Goal: Browse casually

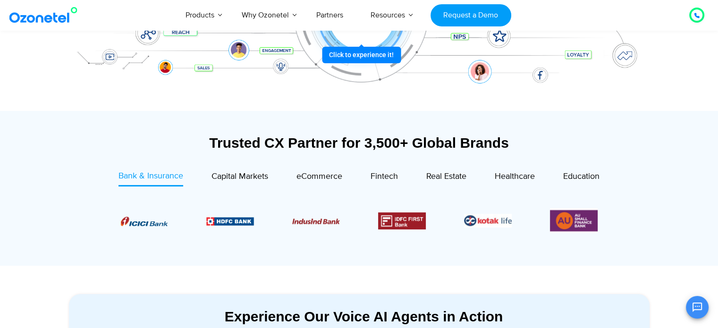
scroll to position [283, 0]
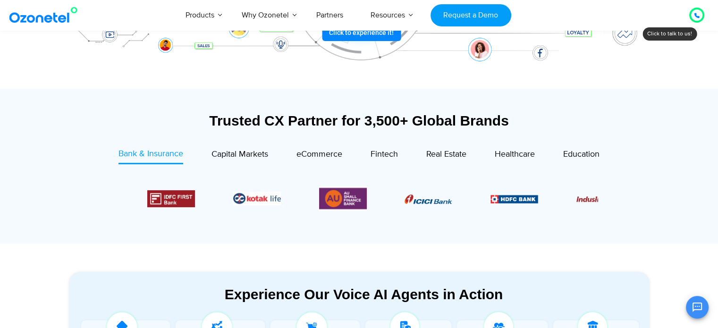
click at [341, 202] on img "6 / 6" at bounding box center [343, 198] width 48 height 25
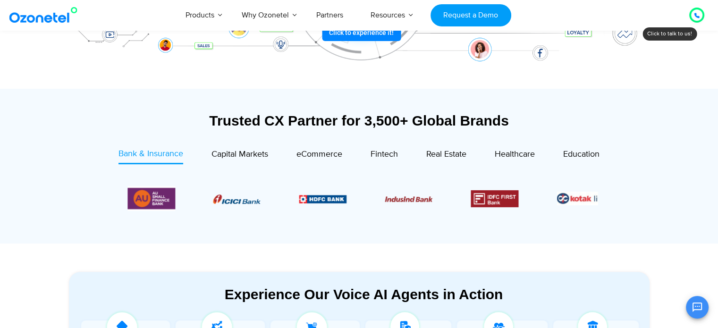
click at [324, 196] on img "2 / 6" at bounding box center [323, 199] width 48 height 8
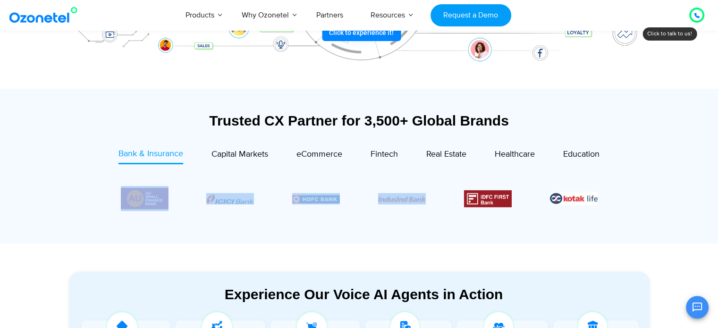
drag, startPoint x: 543, startPoint y: 202, endPoint x: 399, endPoint y: 201, distance: 143.9
click at [399, 201] on div "Image Carousel" at bounding box center [359, 198] width 477 height 25
click at [249, 153] on span "Capital Markets" at bounding box center [239, 154] width 57 height 10
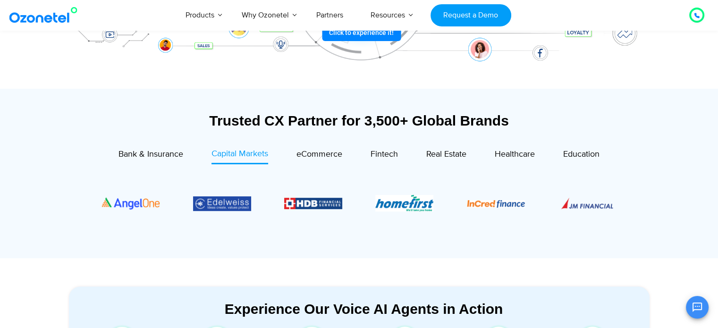
drag, startPoint x: 493, startPoint y: 203, endPoint x: 353, endPoint y: 190, distance: 140.3
click at [357, 194] on div "Image Carousel" at bounding box center [359, 203] width 514 height 58
click at [325, 152] on span "eCommerce" at bounding box center [319, 154] width 46 height 10
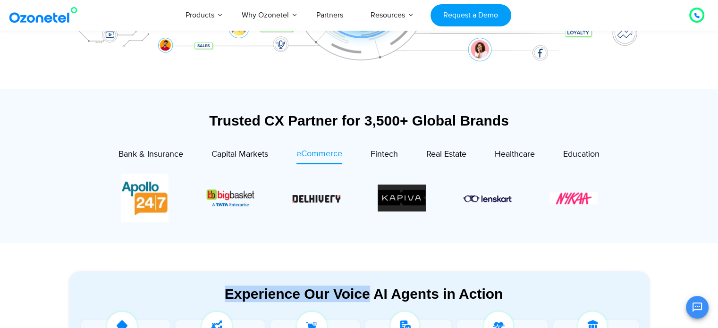
drag, startPoint x: 215, startPoint y: 205, endPoint x: 369, endPoint y: 252, distance: 160.6
click at [369, 242] on div "Trusted CX Partner for 3,500+ Global Brands Bank & Insurance Capital Markets" at bounding box center [359, 166] width 590 height 154
drag, startPoint x: 397, startPoint y: 205, endPoint x: 180, endPoint y: 229, distance: 217.9
click at [191, 229] on div "Bank & Insurance Capital Markets" at bounding box center [359, 193] width 562 height 91
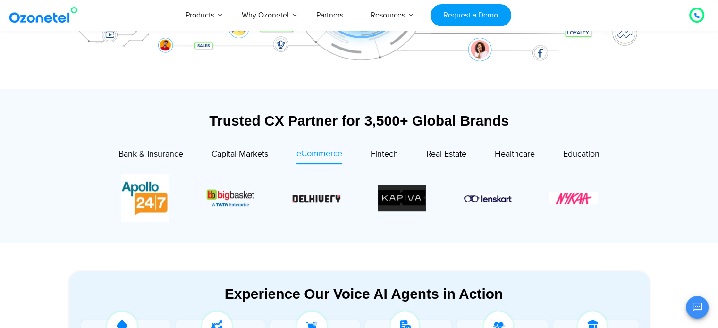
click at [385, 156] on span "Fintech" at bounding box center [383, 154] width 27 height 10
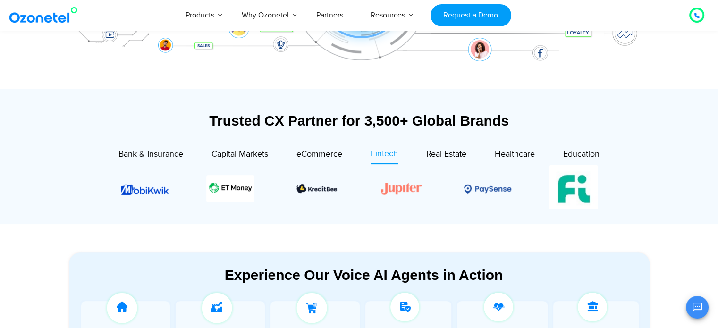
drag, startPoint x: 468, startPoint y: 193, endPoint x: 163, endPoint y: 223, distance: 306.3
click at [165, 223] on div "Trusted CX Partner for 3,500+ Global Brands Bank & Insurance Capital Markets" at bounding box center [359, 156] width 590 height 135
click at [163, 223] on div "Trusted CX Partner for 3,500+ Global Brands Bank & Insurance Capital Markets" at bounding box center [359, 156] width 590 height 135
click at [457, 154] on span "Real Estate" at bounding box center [446, 154] width 40 height 10
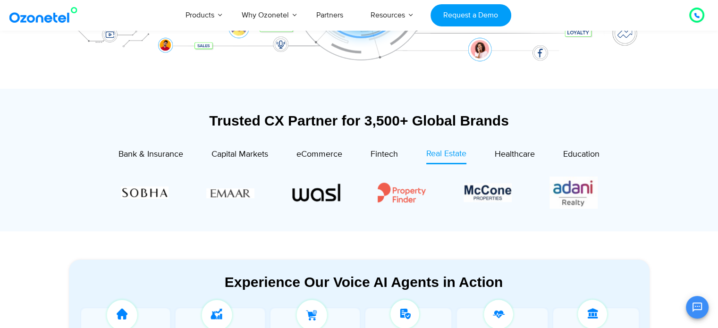
drag, startPoint x: 503, startPoint y: 194, endPoint x: 344, endPoint y: 213, distance: 160.6
click at [344, 213] on div at bounding box center [358, 192] width 533 height 46
click at [520, 154] on span "Healthcare" at bounding box center [515, 154] width 40 height 10
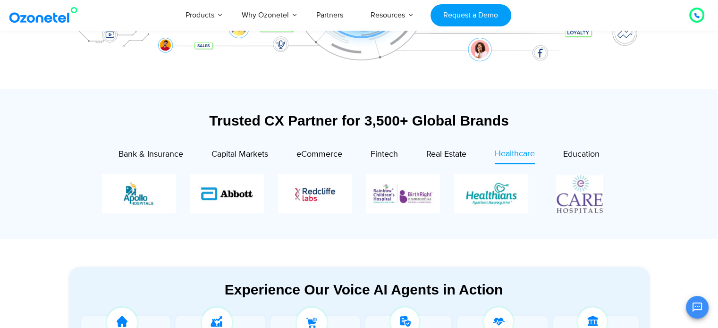
drag, startPoint x: 522, startPoint y: 196, endPoint x: 344, endPoint y: 228, distance: 181.2
click at [344, 228] on div "Bank & Insurance Capital Markets" at bounding box center [359, 191] width 562 height 86
click at [342, 230] on div "Bank & Insurance Capital Markets" at bounding box center [359, 191] width 562 height 86
drag, startPoint x: 445, startPoint y: 203, endPoint x: 671, endPoint y: 204, distance: 227.0
click at [671, 204] on section "Trusted CX Partner for 3,500+ Global Brands Bank & Insurance Capital Markets" at bounding box center [359, 164] width 718 height 150
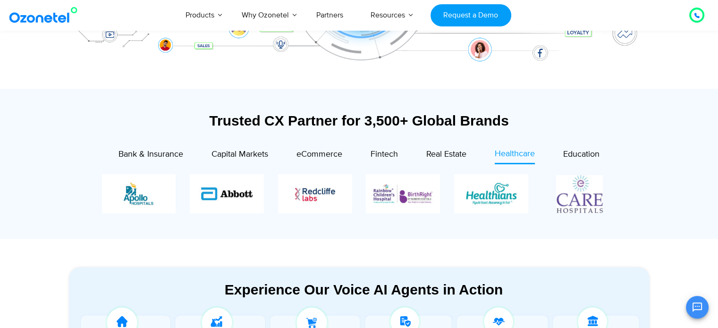
click at [672, 203] on section "Trusted CX Partner for 3,500+ Global Brands Bank & Insurance Capital Markets" at bounding box center [359, 164] width 718 height 150
drag, startPoint x: 491, startPoint y: 201, endPoint x: 327, endPoint y: 234, distance: 167.5
click at [327, 235] on div "Trusted CX Partner for 3,500+ Global Brands Bank & Insurance Capital Markets" at bounding box center [359, 164] width 590 height 150
click at [327, 234] on div "Trusted CX Partner for 3,500+ Global Brands Bank & Insurance Capital Markets" at bounding box center [359, 164] width 590 height 150
click at [571, 156] on span "Education" at bounding box center [581, 154] width 36 height 10
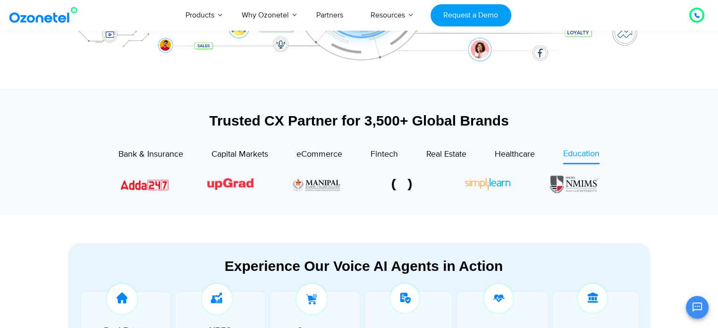
drag, startPoint x: 502, startPoint y: 194, endPoint x: 212, endPoint y: 204, distance: 289.4
click at [215, 204] on div "Bank & Insurance Capital Markets" at bounding box center [359, 179] width 562 height 63
click at [197, 218] on section "Experience Our Voice AI Agents in Action Real Estate Site Visits NBFC Loan Inqu…" at bounding box center [359, 324] width 718 height 219
drag, startPoint x: 529, startPoint y: 190, endPoint x: 327, endPoint y: 188, distance: 202.0
click at [334, 188] on div "Image Carousel" at bounding box center [359, 184] width 477 height 20
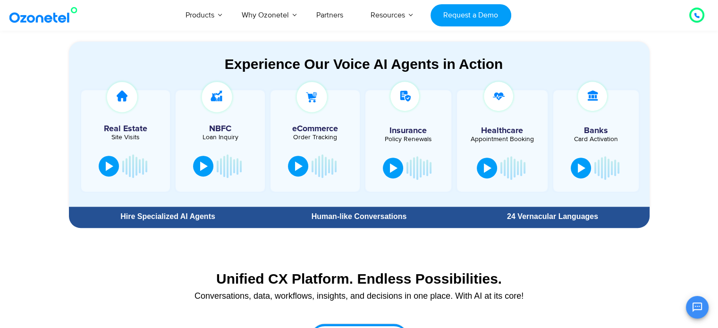
scroll to position [472, 0]
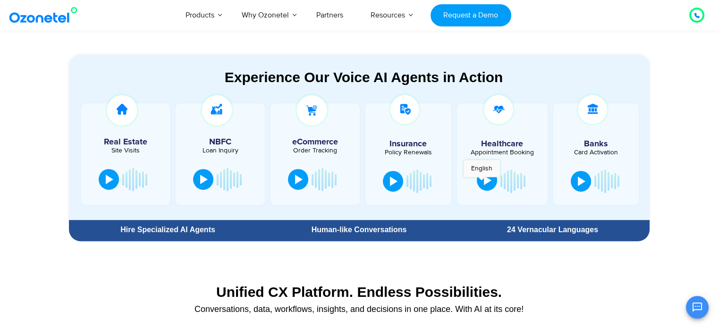
click at [482, 182] on button at bounding box center [487, 180] width 20 height 21
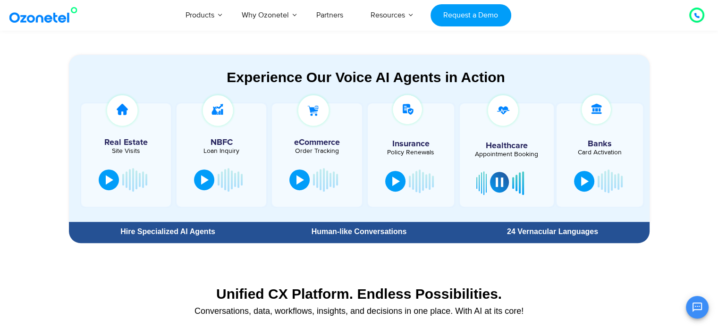
click at [496, 183] on div at bounding box center [499, 181] width 8 height 9
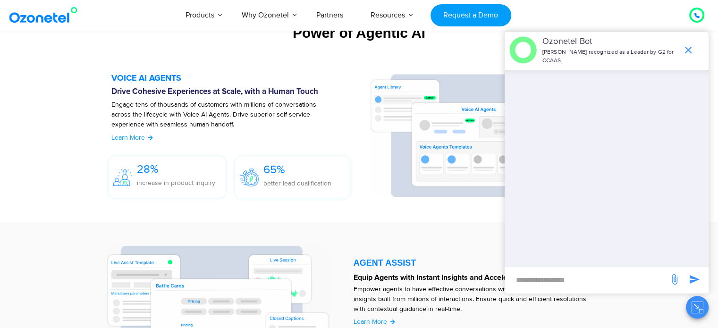
scroll to position [1038, 0]
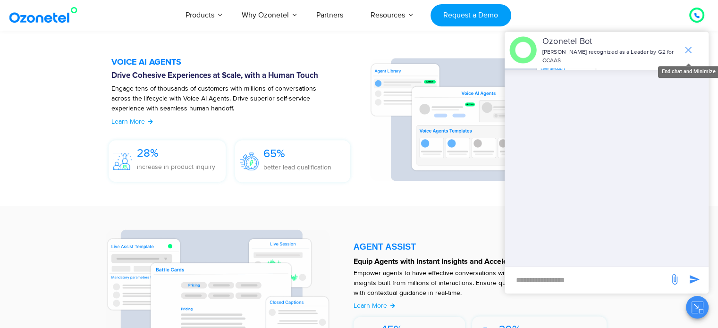
click at [686, 50] on icon "end chat or minimize" at bounding box center [687, 49] width 11 height 11
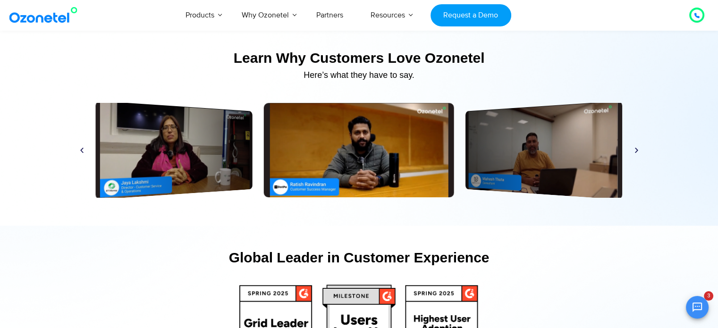
scroll to position [4435, 0]
